Goal: Transaction & Acquisition: Purchase product/service

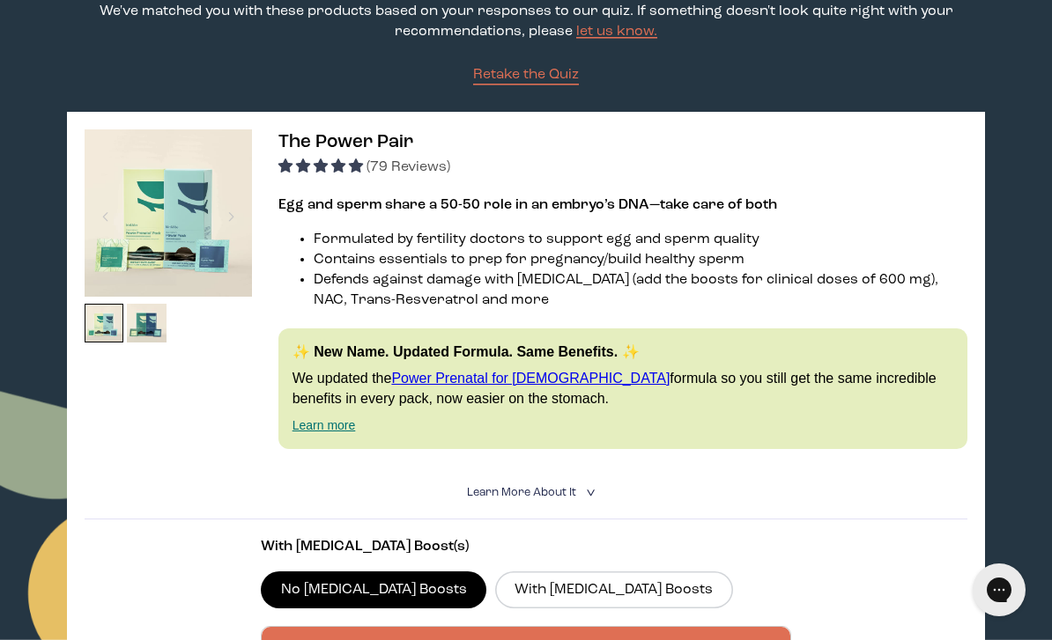
scroll to position [207, 0]
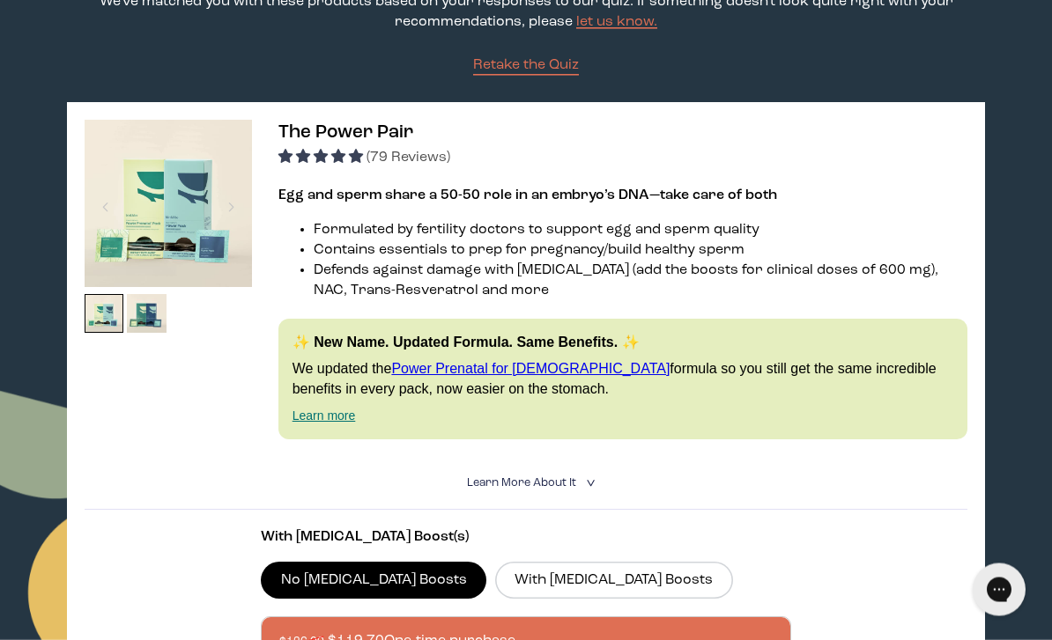
click at [976, 583] on button "Chat with us" at bounding box center [998, 589] width 53 height 53
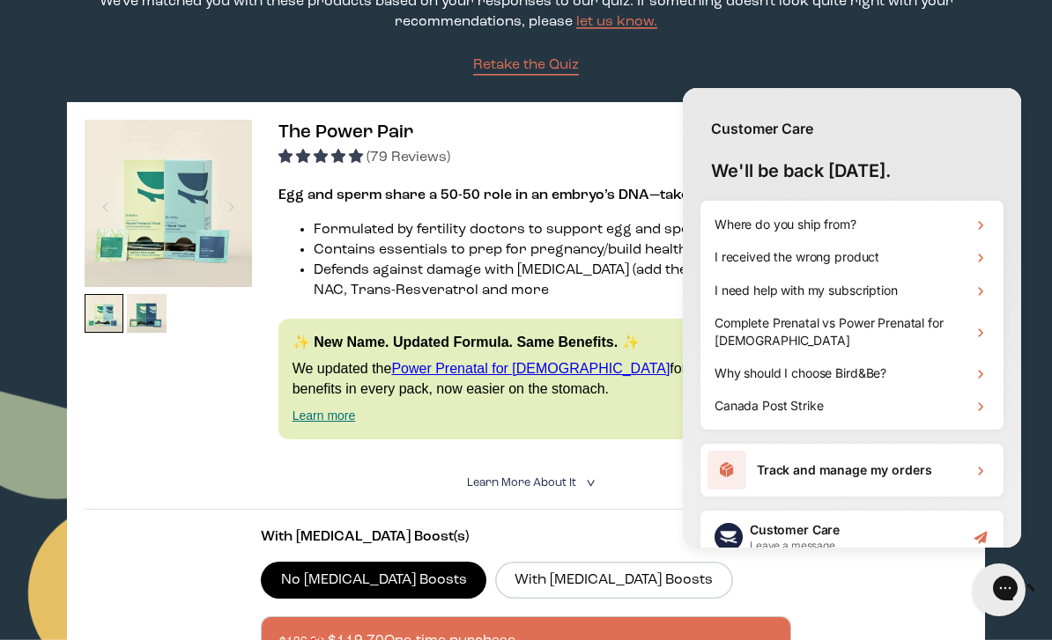
scroll to position [0, 0]
click at [695, 33] on p "We've matched you with these products based on your responses to our quiz. If s…" at bounding box center [526, 12] width 919 height 41
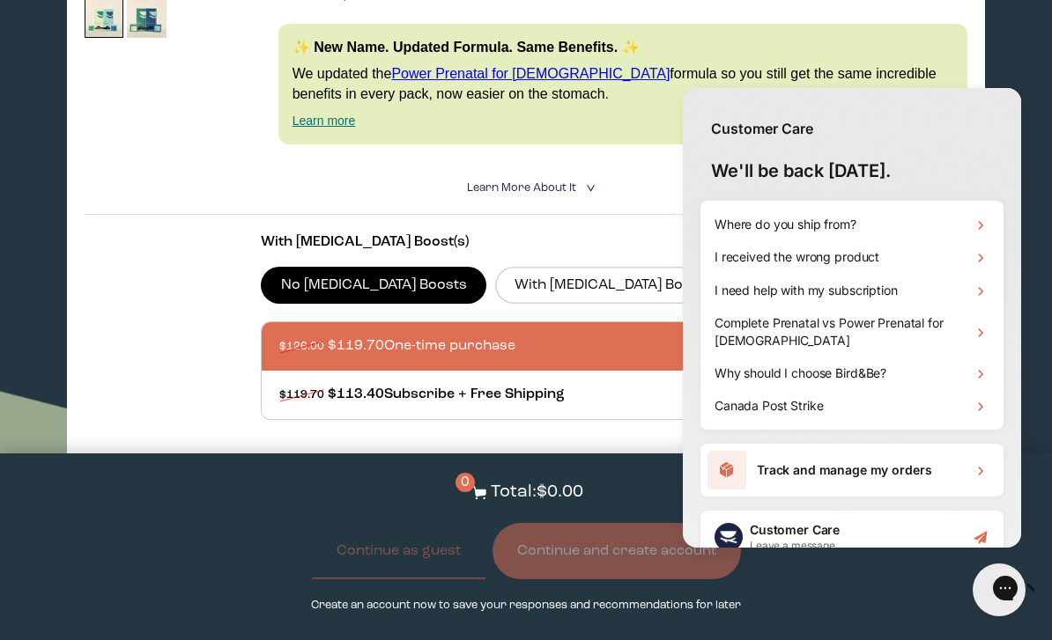
scroll to position [501, 0]
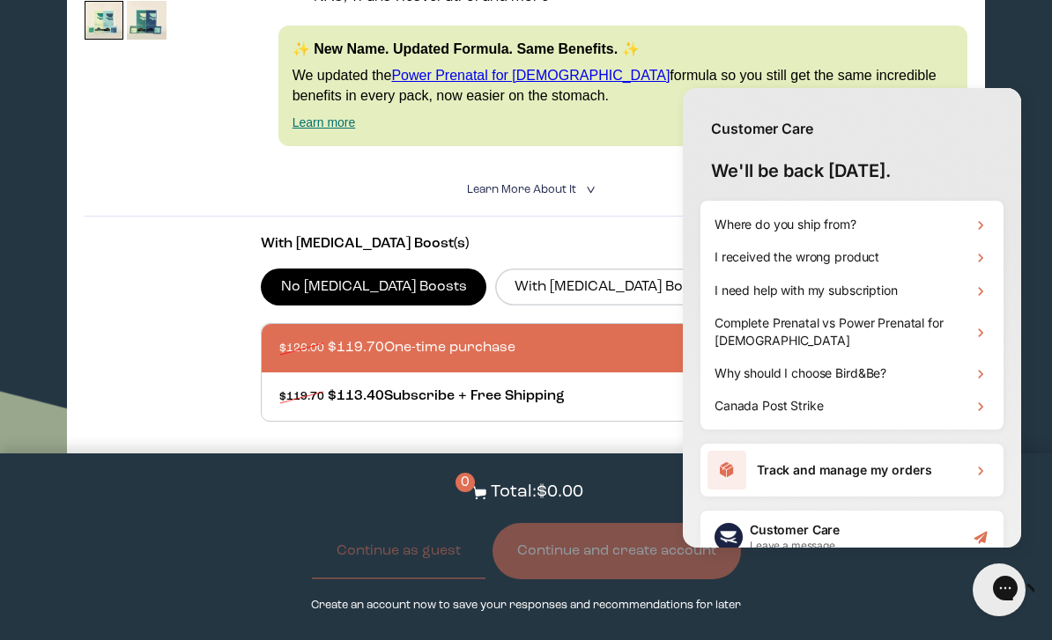
click at [550, 303] on label "With [MEDICAL_DATA] Boosts" at bounding box center [614, 287] width 238 height 37
click at [0, 0] on input "With [MEDICAL_DATA] Boosts" at bounding box center [0, 0] width 0 height 0
click at [1051, 580] on div "Close gorgias live chat" at bounding box center [1062, 591] width 18 height 22
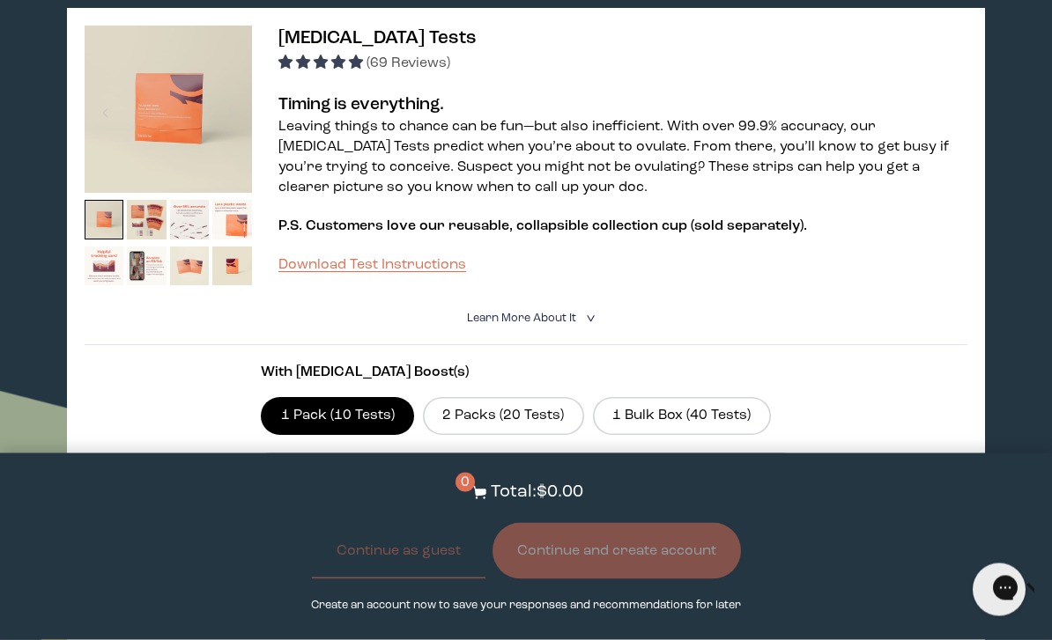
scroll to position [1057, 0]
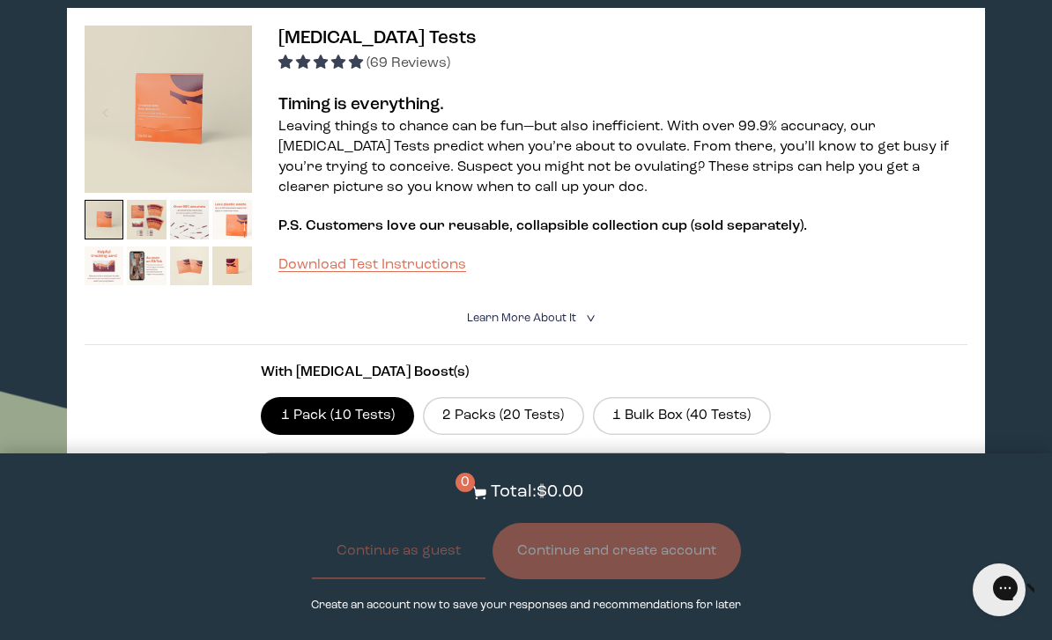
click at [164, 240] on img at bounding box center [147, 220] width 40 height 40
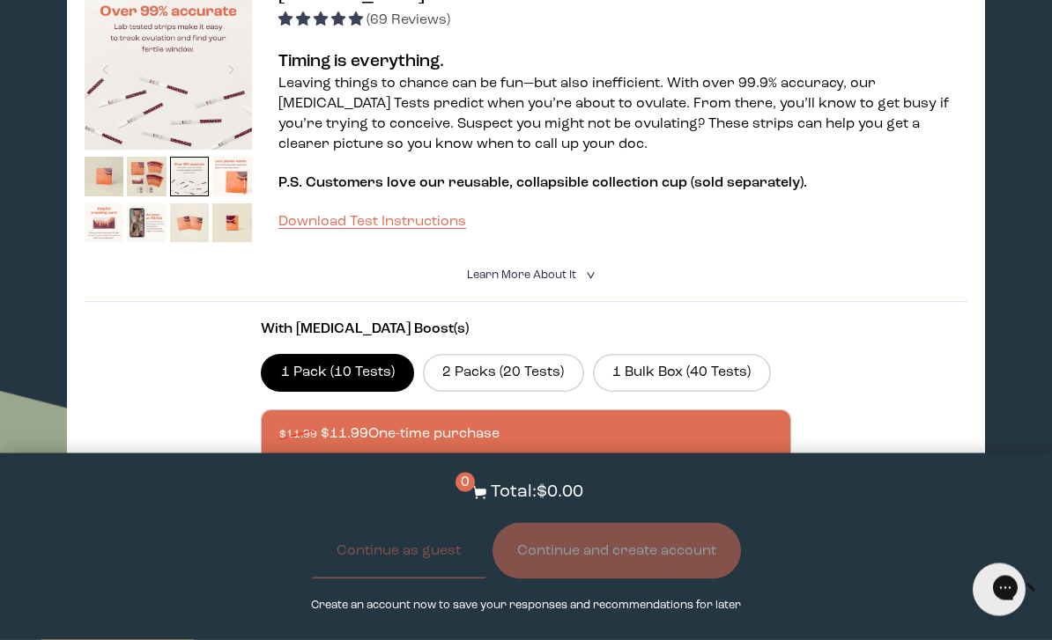
scroll to position [1100, 0]
click at [207, 196] on img at bounding box center [190, 177] width 40 height 40
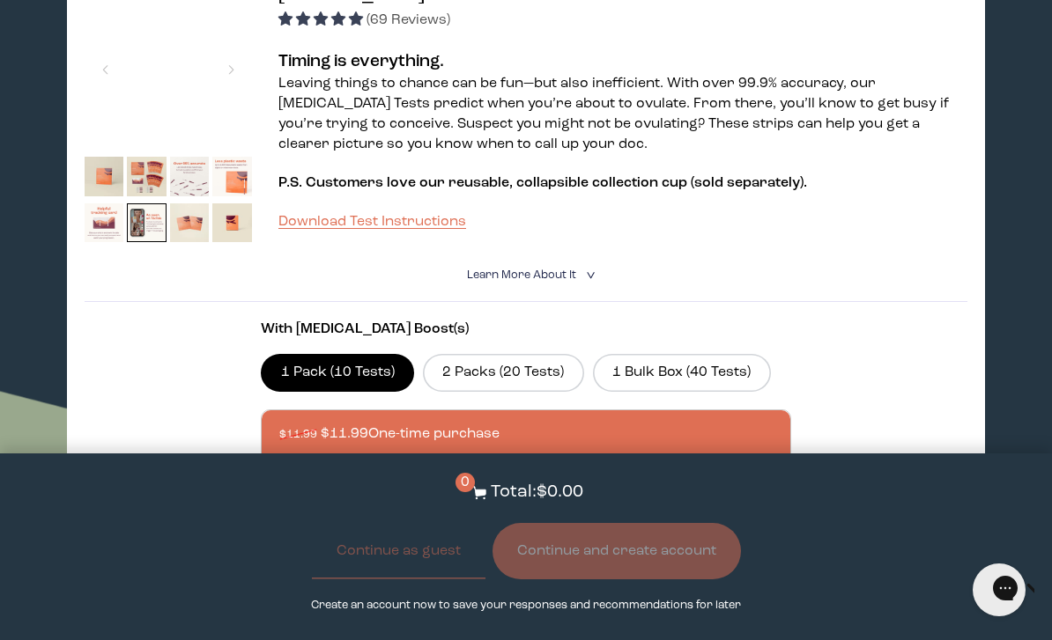
click at [154, 243] on img at bounding box center [147, 223] width 40 height 40
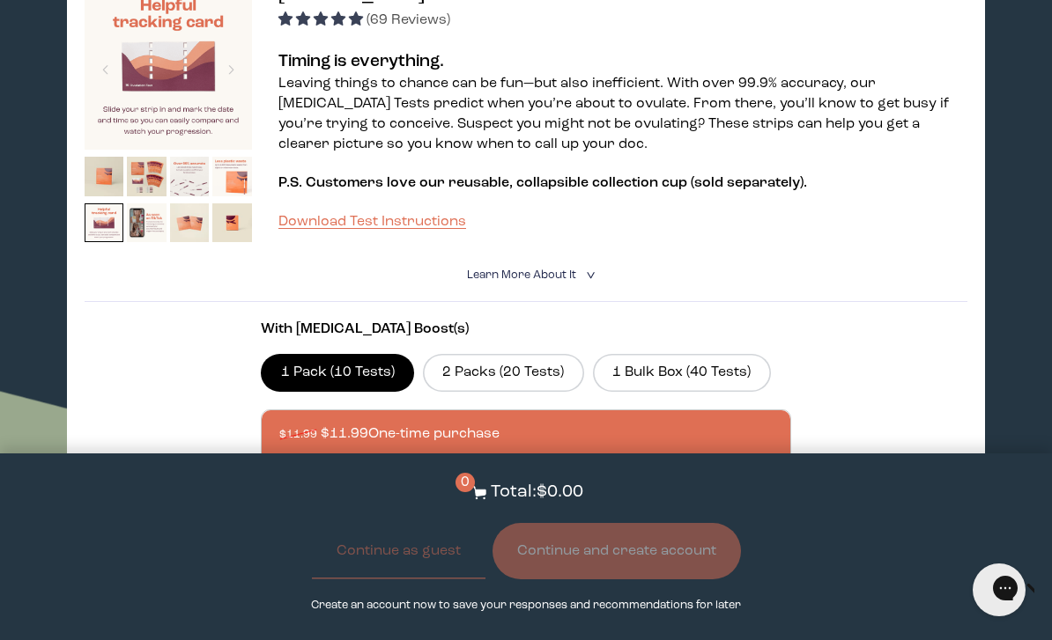
click at [111, 243] on img at bounding box center [105, 223] width 40 height 40
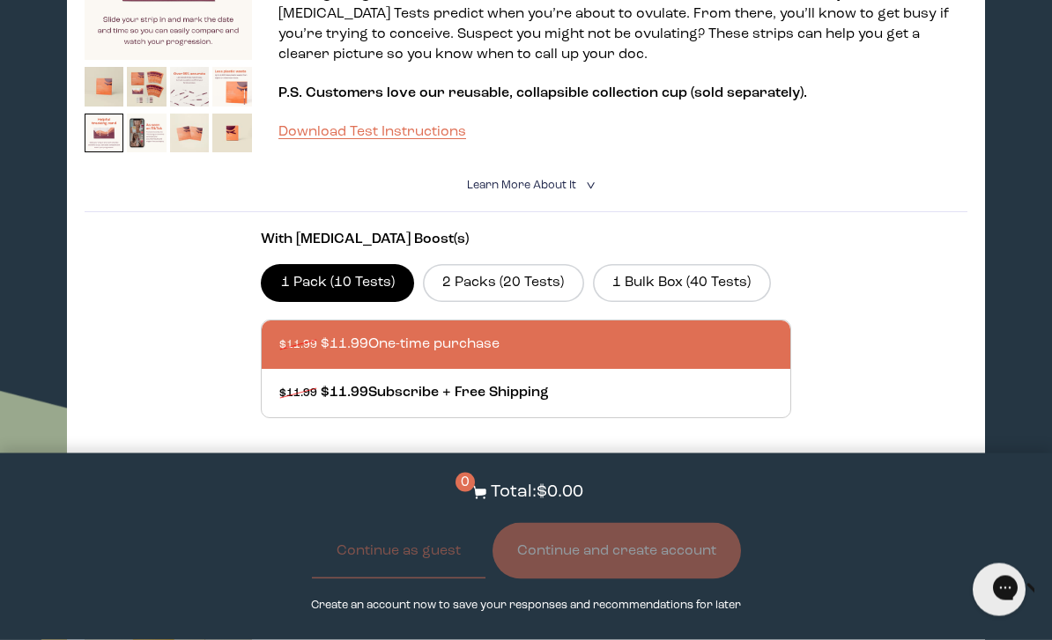
scroll to position [1190, 0]
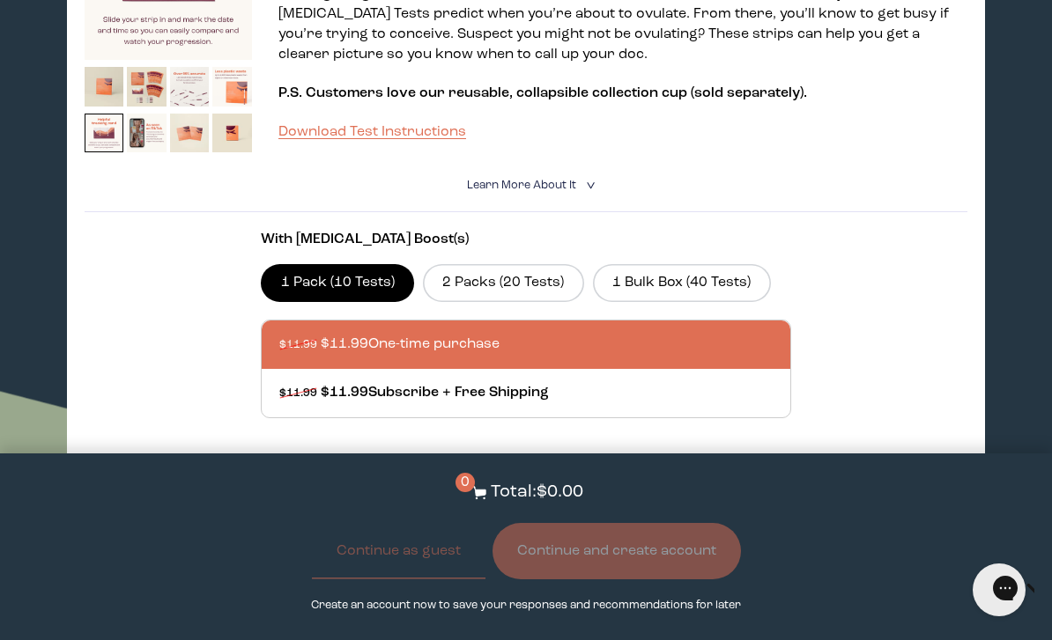
click at [544, 301] on label "2 Packs (20 Tests)" at bounding box center [503, 282] width 161 height 37
click at [0, 0] on input "2 Packs (20 Tests)" at bounding box center [0, 0] width 0 height 0
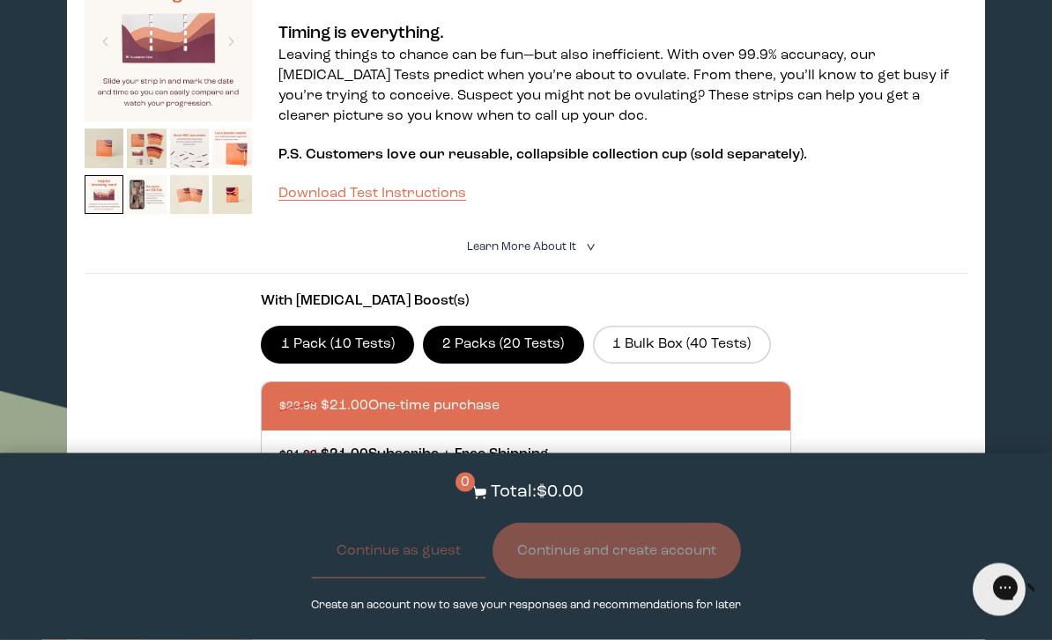
scroll to position [1128, 0]
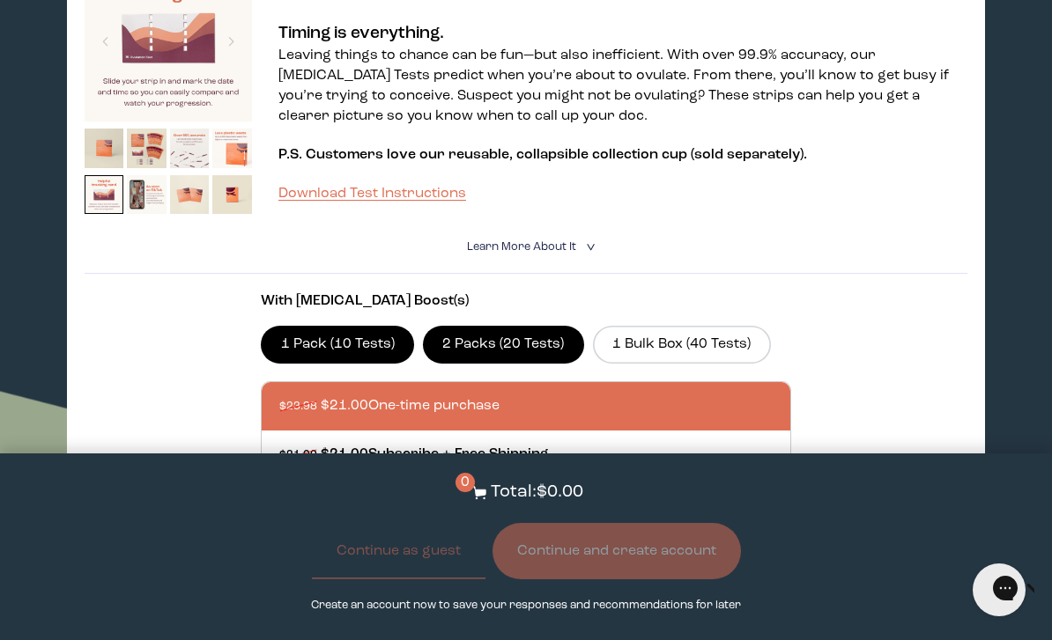
click at [713, 363] on label "1 Bulk Box (40 Tests)" at bounding box center [682, 344] width 178 height 37
click at [0, 0] on input "1 Bulk Box (40 Tests)" at bounding box center [0, 0] width 0 height 0
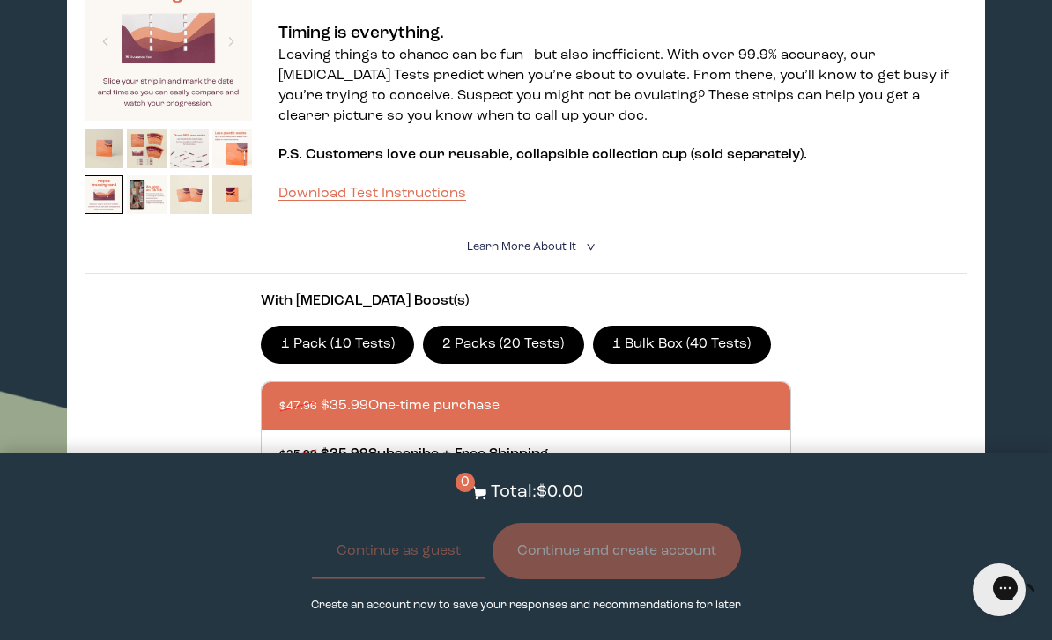
click at [508, 363] on label "2 Packs (20 Tests)" at bounding box center [503, 344] width 161 height 37
click at [0, 0] on input "2 Packs (20 Tests)" at bounding box center [0, 0] width 0 height 0
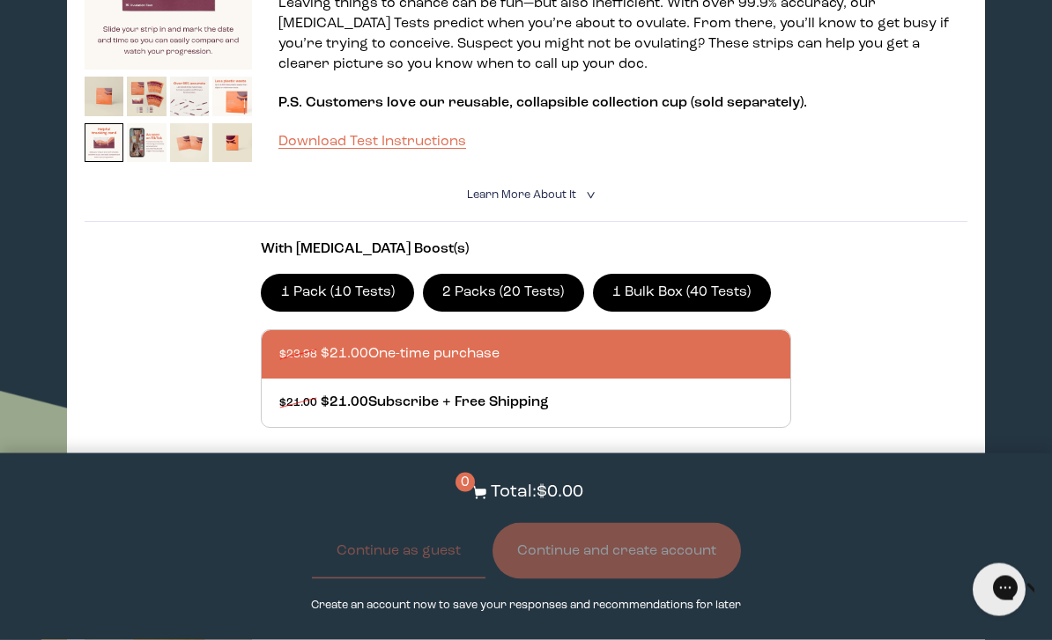
scroll to position [1180, 0]
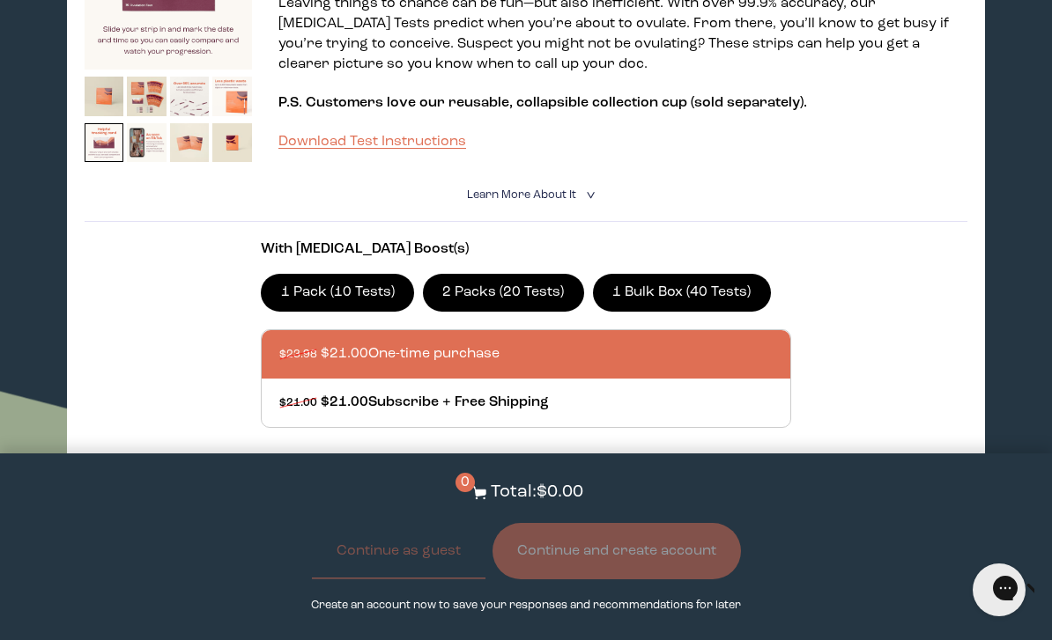
click at [617, 379] on div at bounding box center [543, 354] width 528 height 48
click at [279, 344] on input "$23.98 $21.00 One-time purchase" at bounding box center [278, 343] width 1 height 1
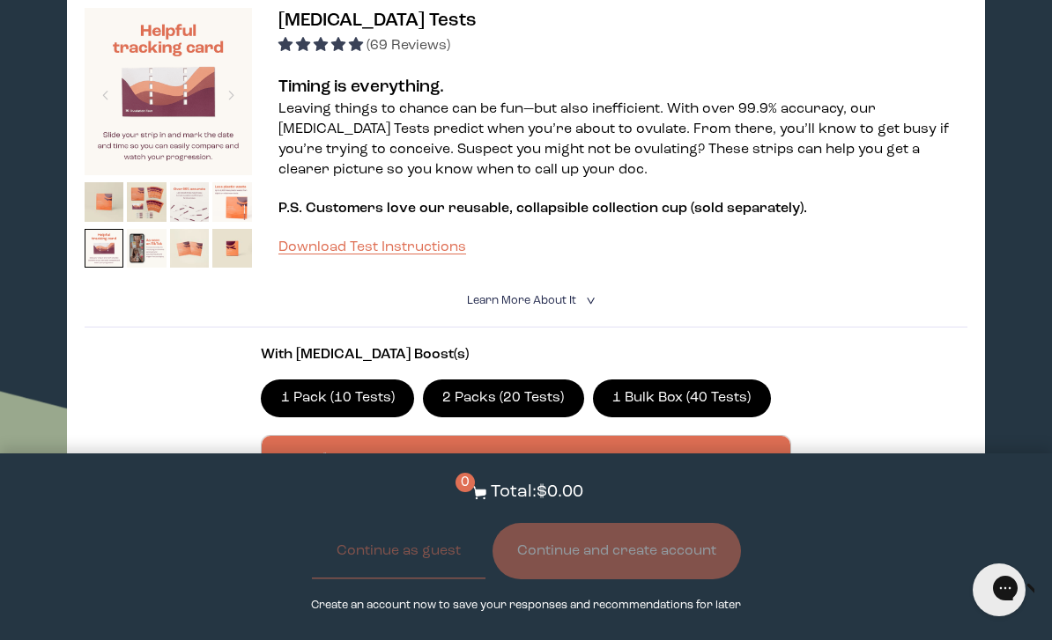
scroll to position [1084, 0]
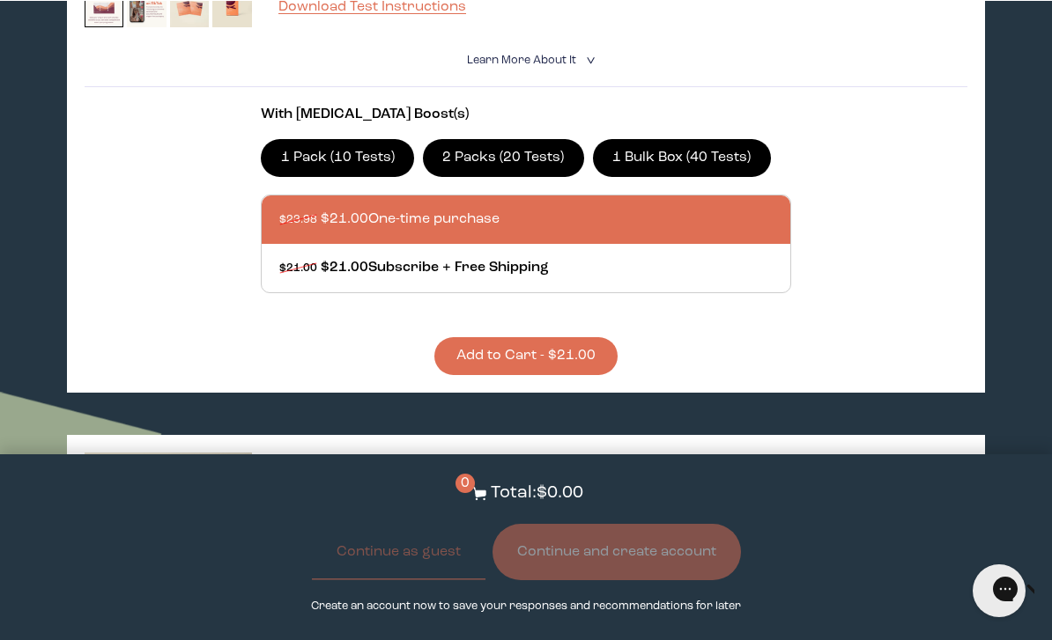
click at [572, 373] on button "Add to Cart - $21.00" at bounding box center [525, 355] width 183 height 38
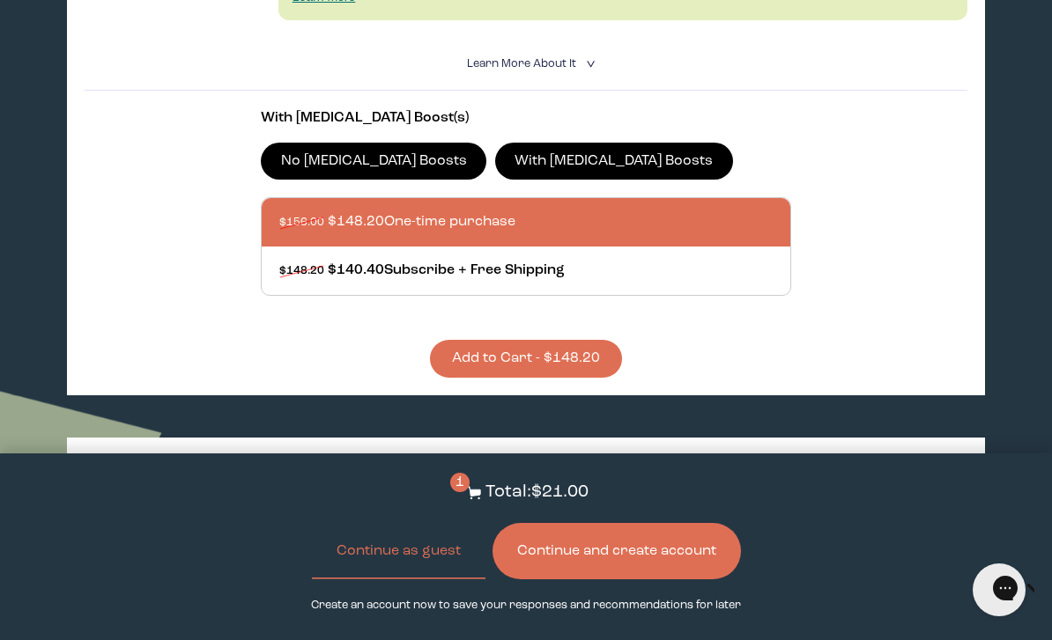
scroll to position [640, 0]
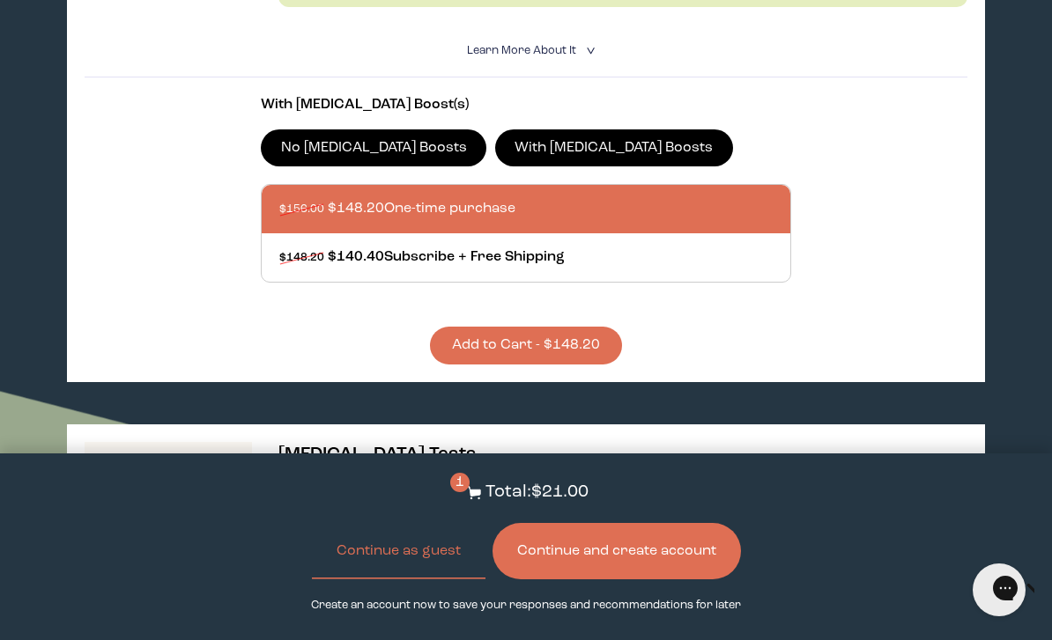
click at [563, 365] on button "Add to Cart - $148.20" at bounding box center [526, 346] width 192 height 38
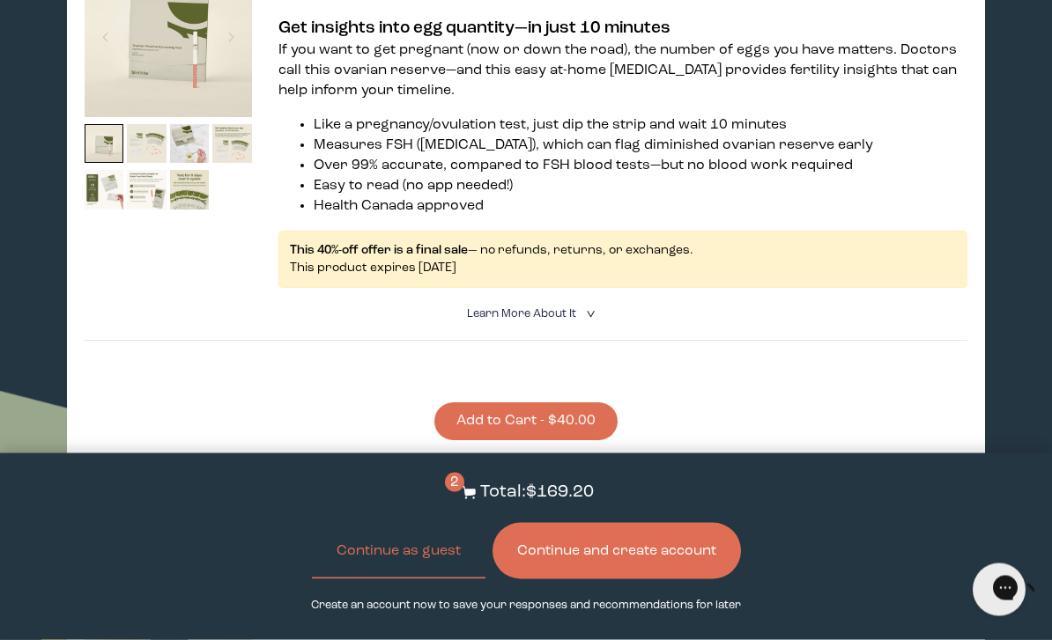
scroll to position [2502, 0]
click at [577, 322] on summary "Learn More About it <" at bounding box center [526, 314] width 118 height 17
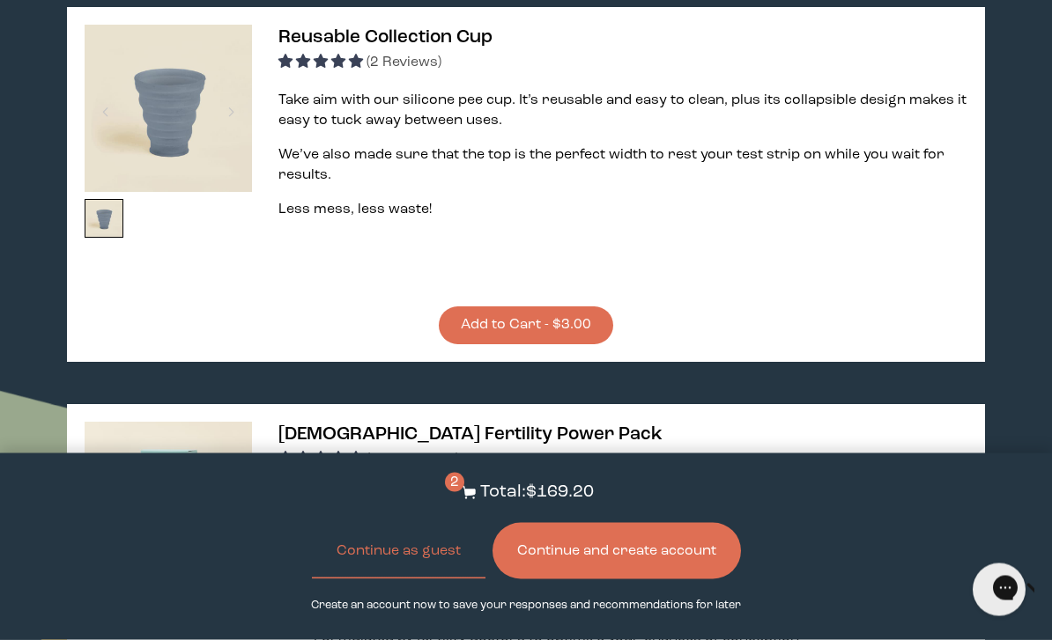
scroll to position [3459, 0]
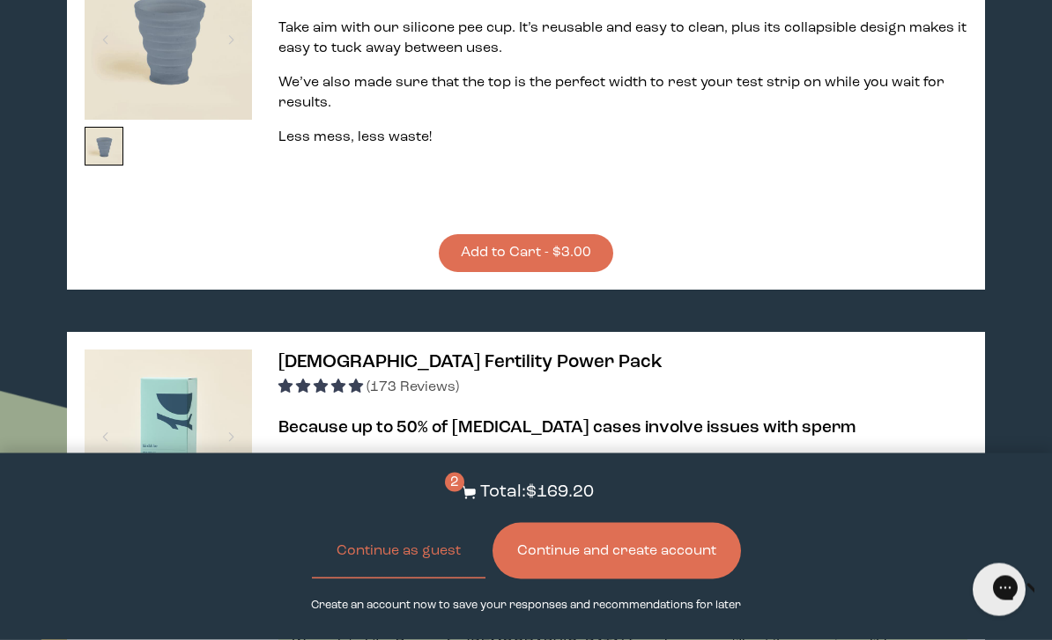
click at [586, 273] on button "Add to Cart - $3.00" at bounding box center [526, 254] width 174 height 38
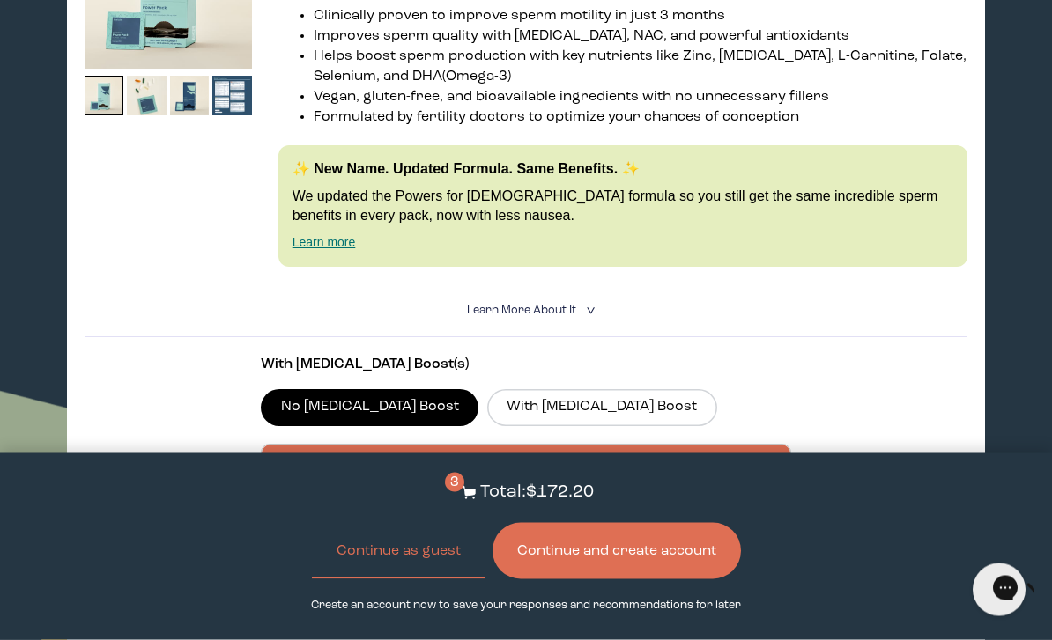
click at [595, 316] on icon "<" at bounding box center [588, 312] width 17 height 10
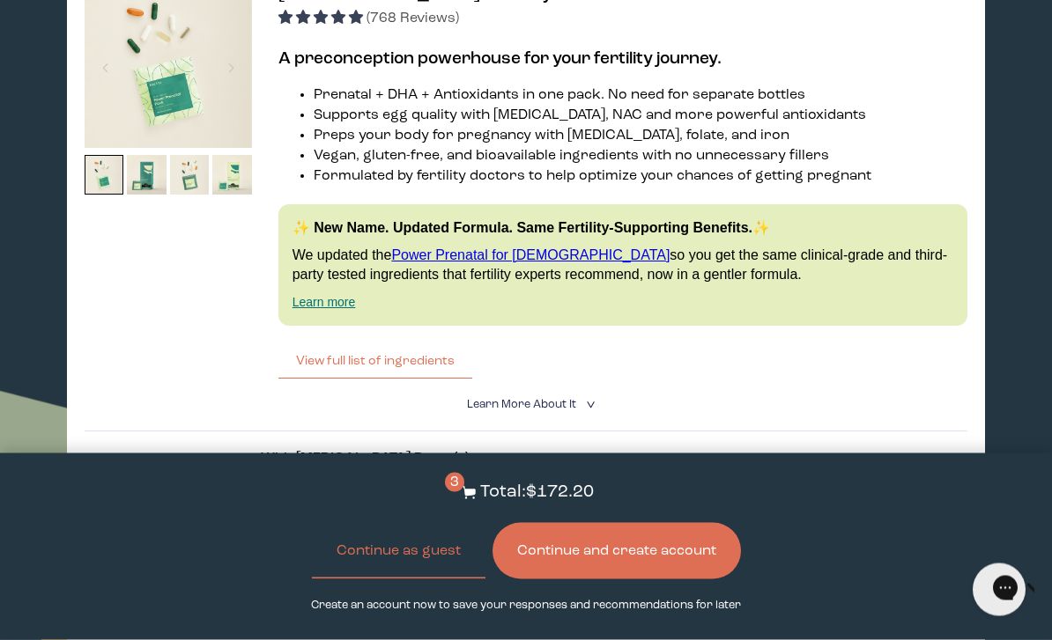
scroll to position [4901, 0]
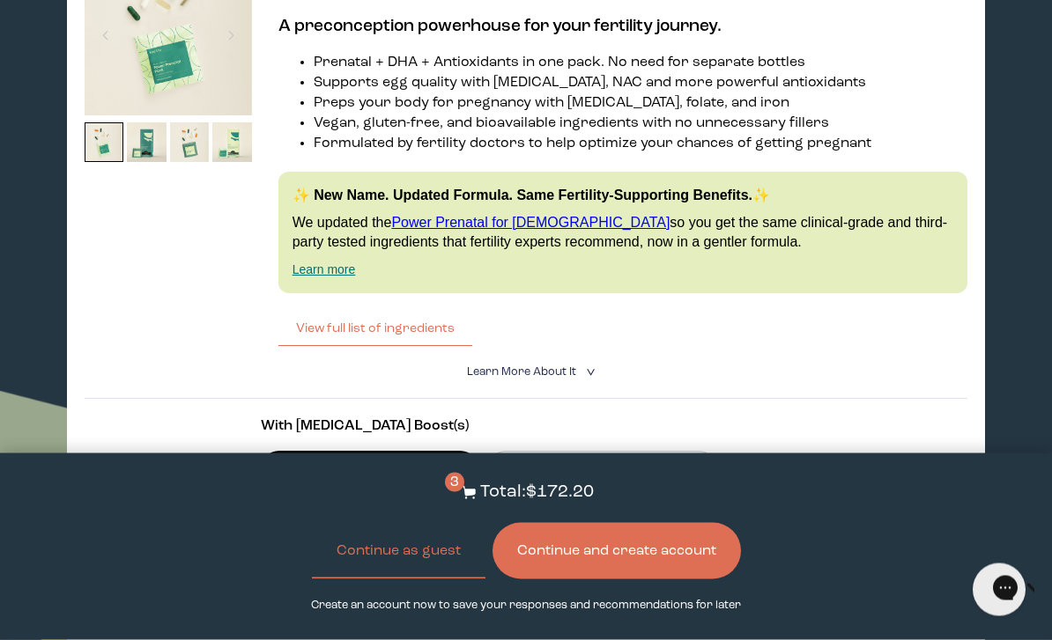
click at [321, 347] on button "View full list of ingredients" at bounding box center [375, 329] width 194 height 35
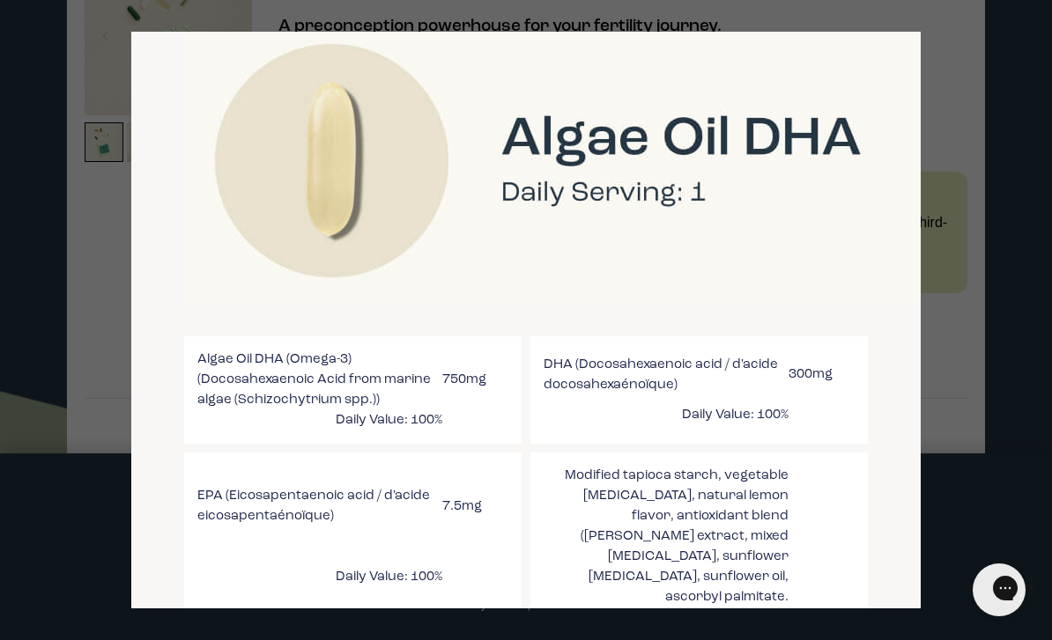
scroll to position [2613, 0]
click at [34, 97] on div at bounding box center [526, 320] width 1052 height 640
